Goal: Task Accomplishment & Management: Use online tool/utility

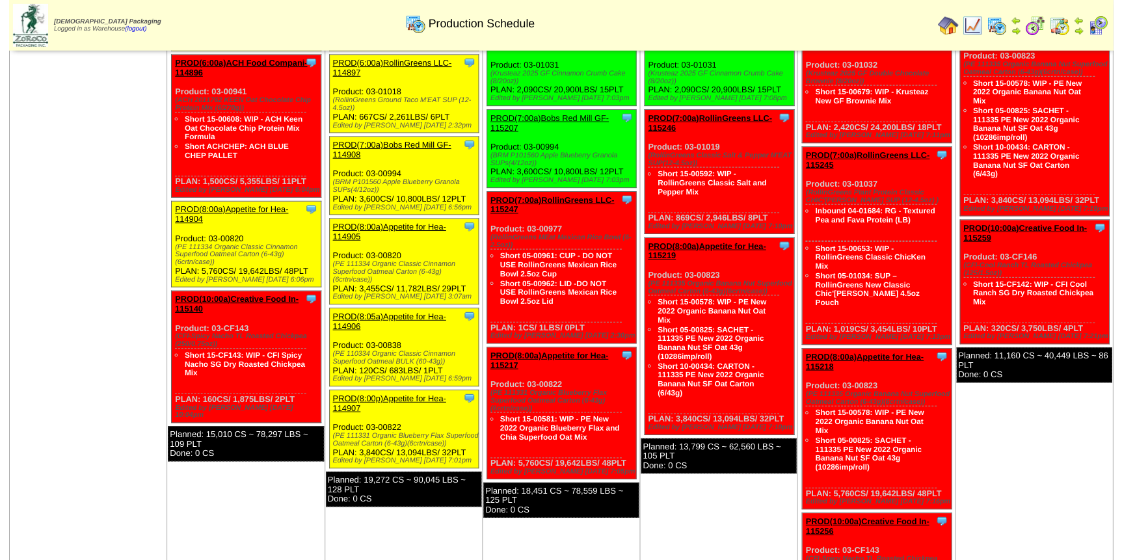
scroll to position [236, 0]
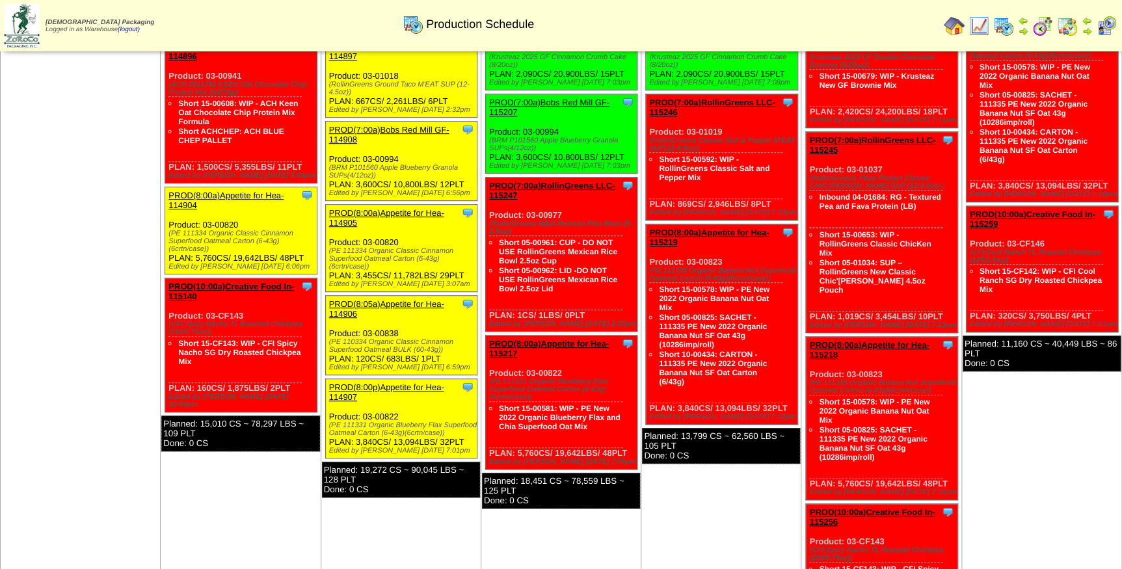
click at [405, 208] on link "PROD(8:00a)Appetite for Hea-114905" at bounding box center [386, 218] width 115 height 20
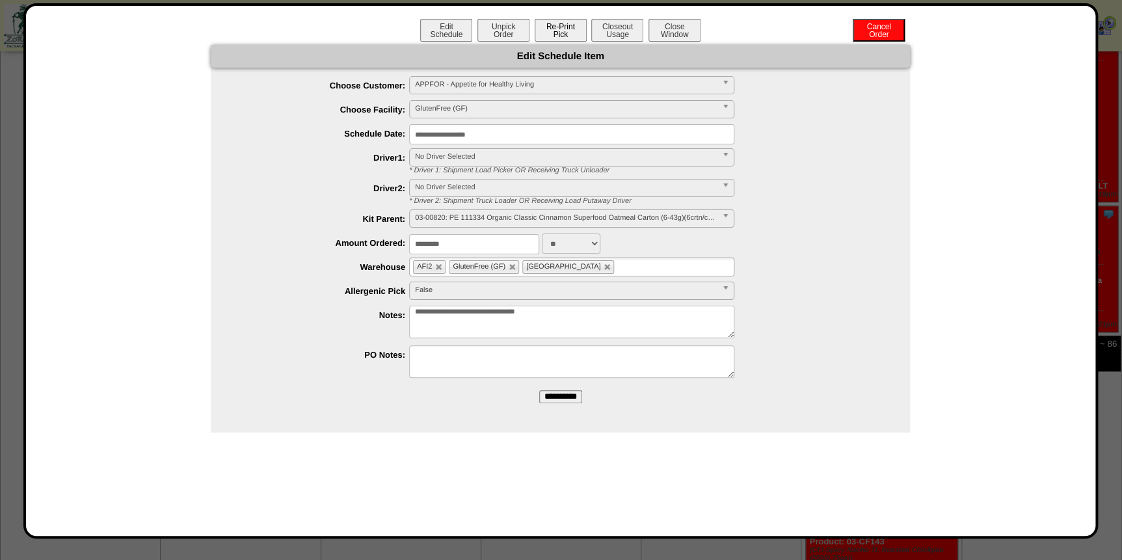
click at [554, 33] on button "Re-Print Pick" at bounding box center [560, 30] width 52 height 23
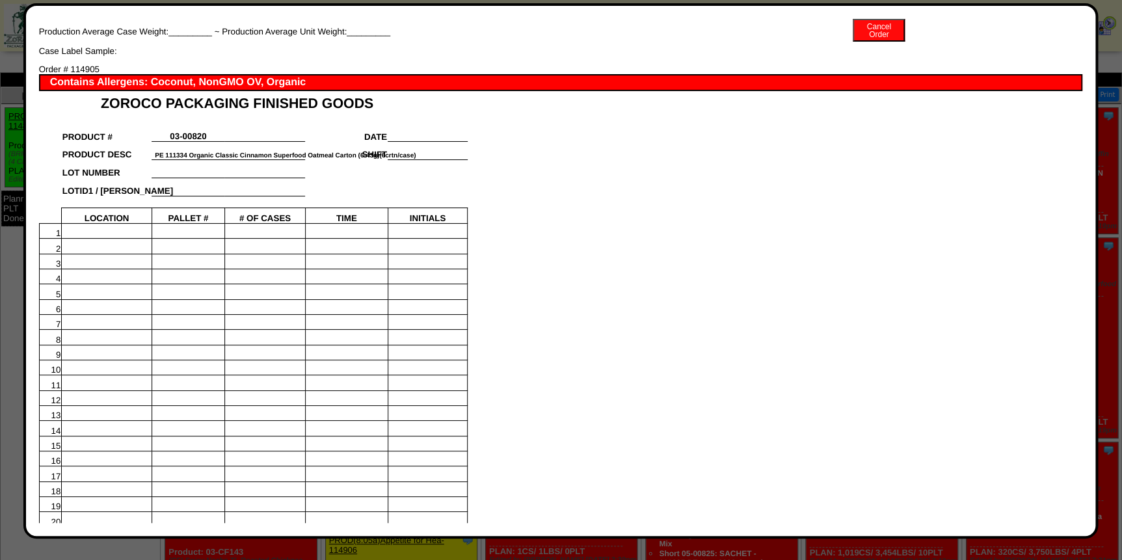
scroll to position [354, 0]
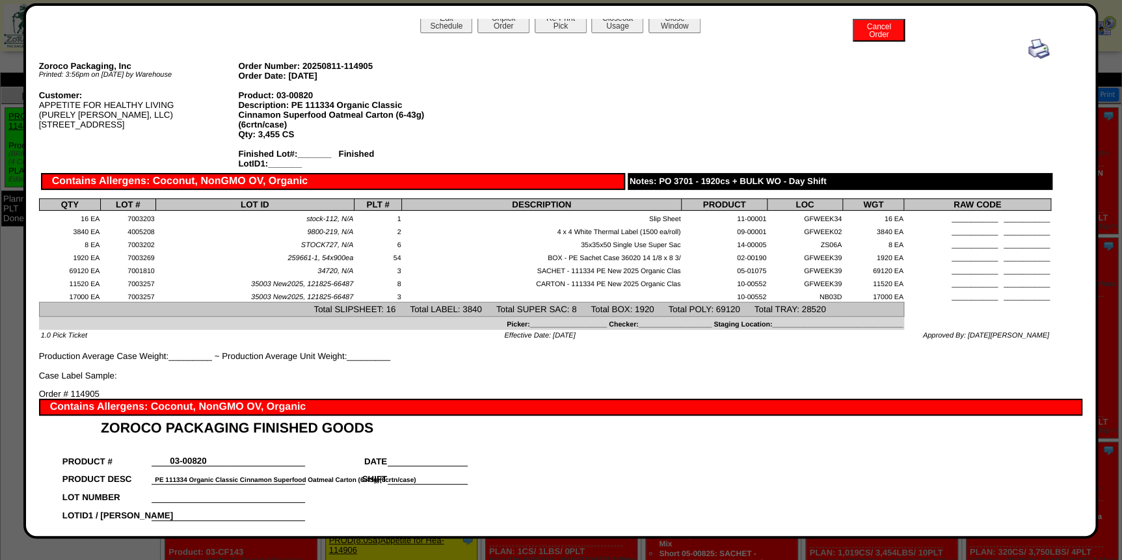
scroll to position [0, 0]
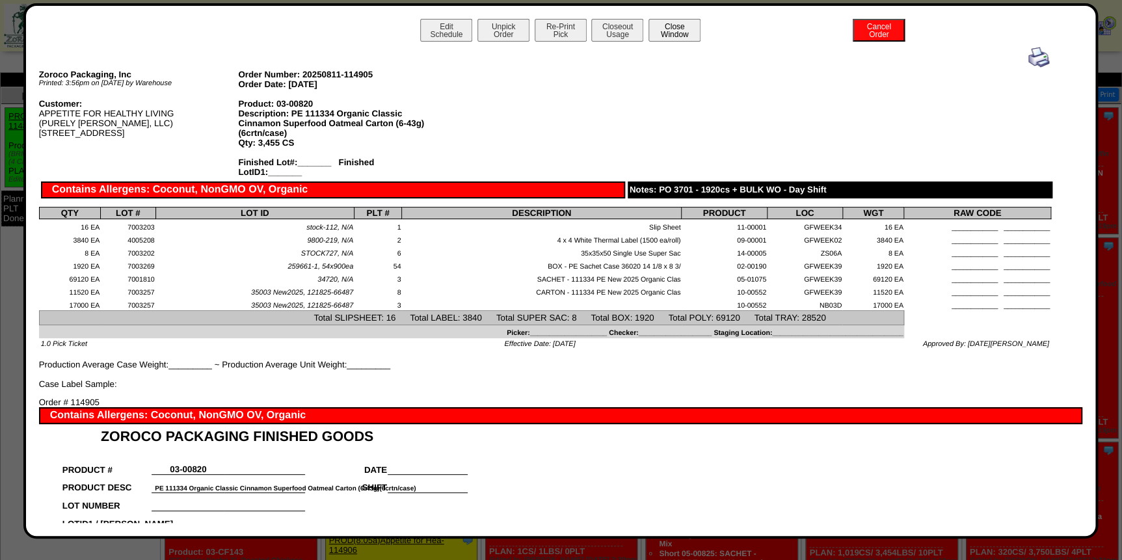
click at [678, 36] on button "Close Window" at bounding box center [674, 30] width 52 height 23
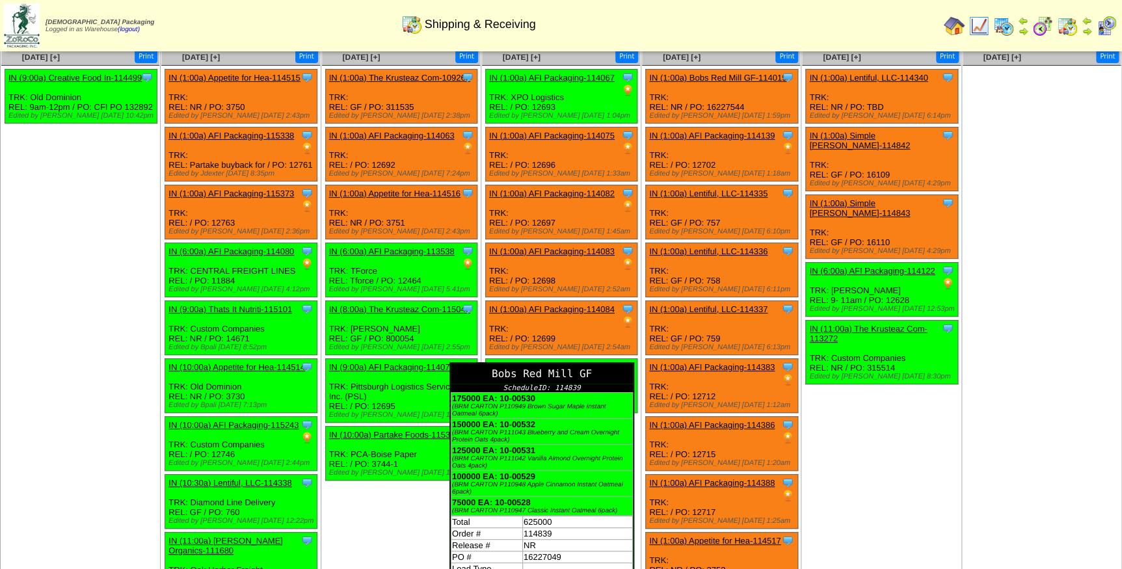
scroll to position [59, 0]
